Goal: Information Seeking & Learning: Learn about a topic

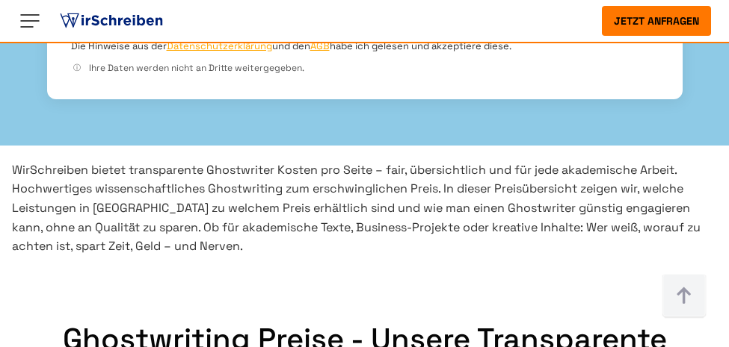
scroll to position [717, 0]
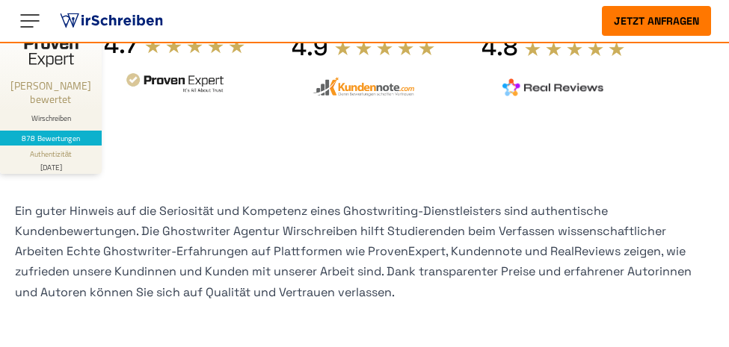
scroll to position [287, 0]
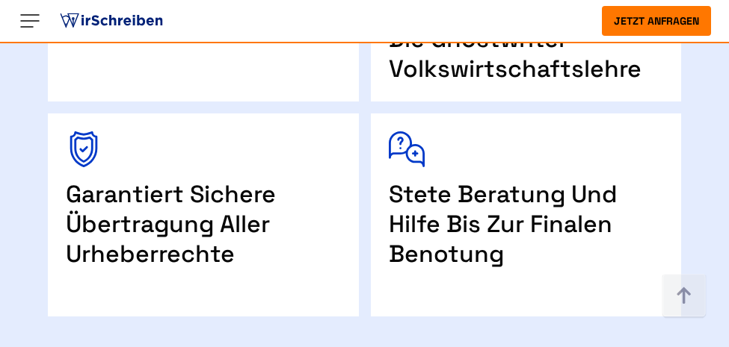
scroll to position [1291, 0]
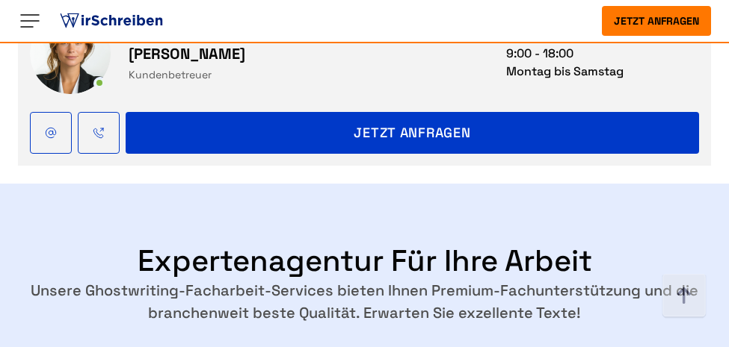
scroll to position [2583, 0]
